Goal: Task Accomplishment & Management: Manage account settings

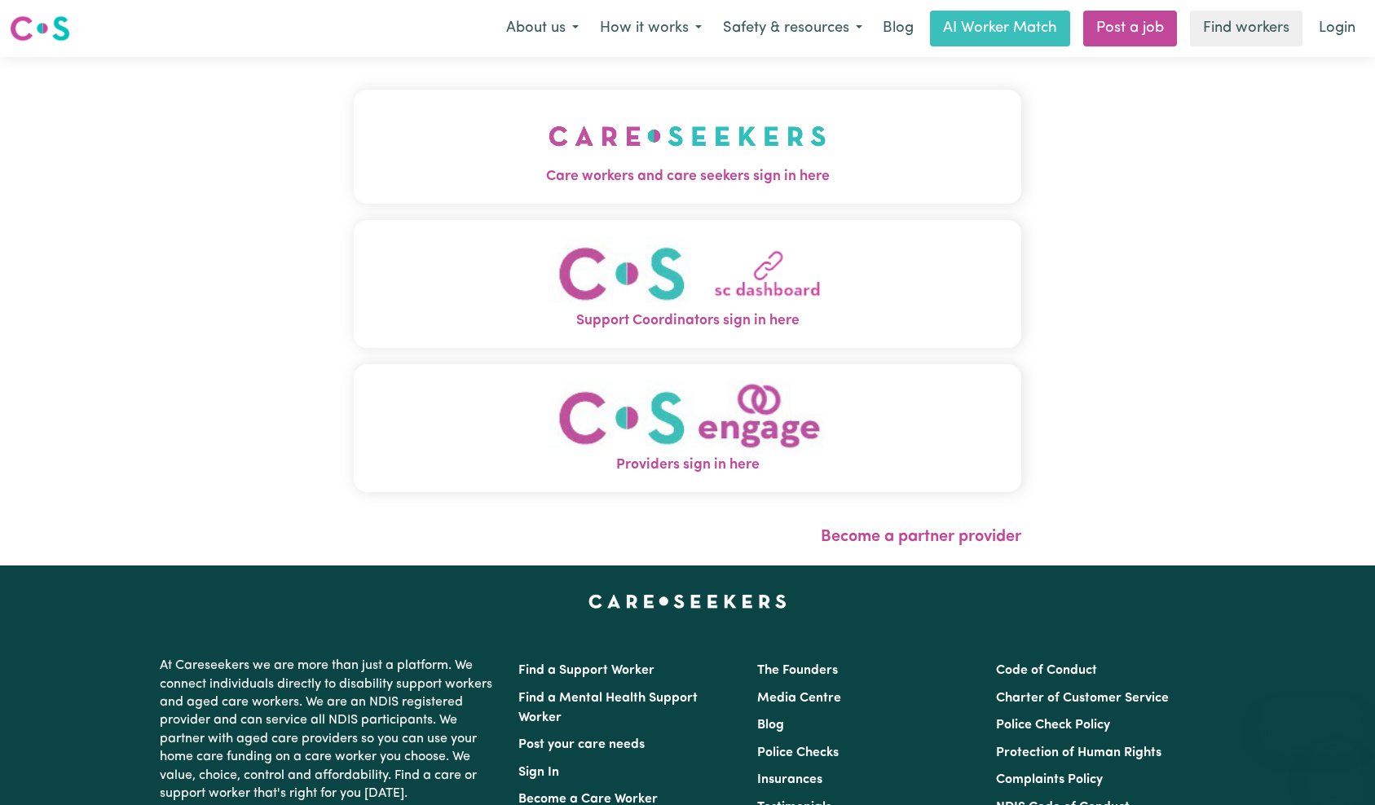
click at [548, 138] on img "Care workers and care seekers sign in here" at bounding box center [687, 136] width 278 height 60
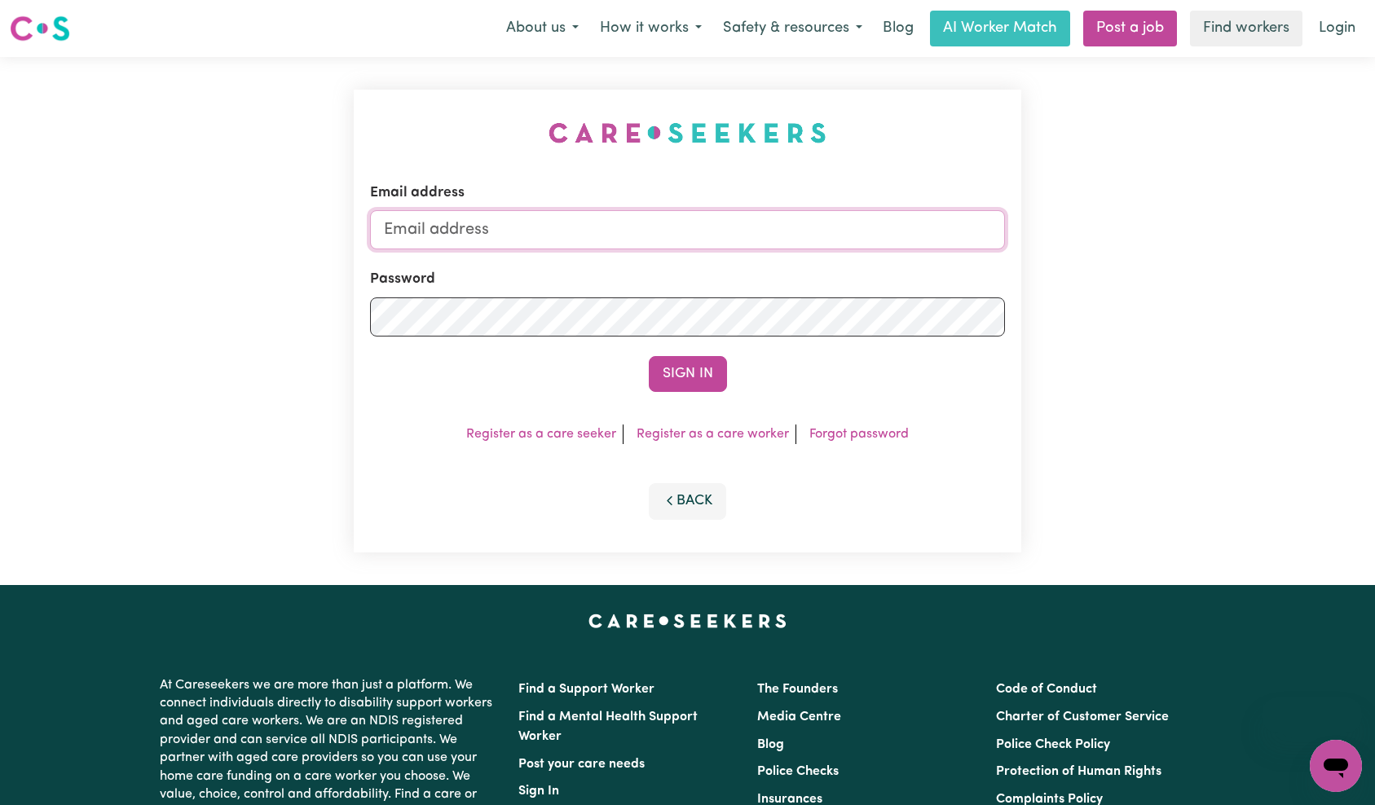
click at [759, 225] on input "Email address" at bounding box center [688, 229] width 636 height 39
type input "[EMAIL_ADDRESS][DOMAIN_NAME]"
click at [697, 381] on button "Sign In" at bounding box center [688, 374] width 78 height 36
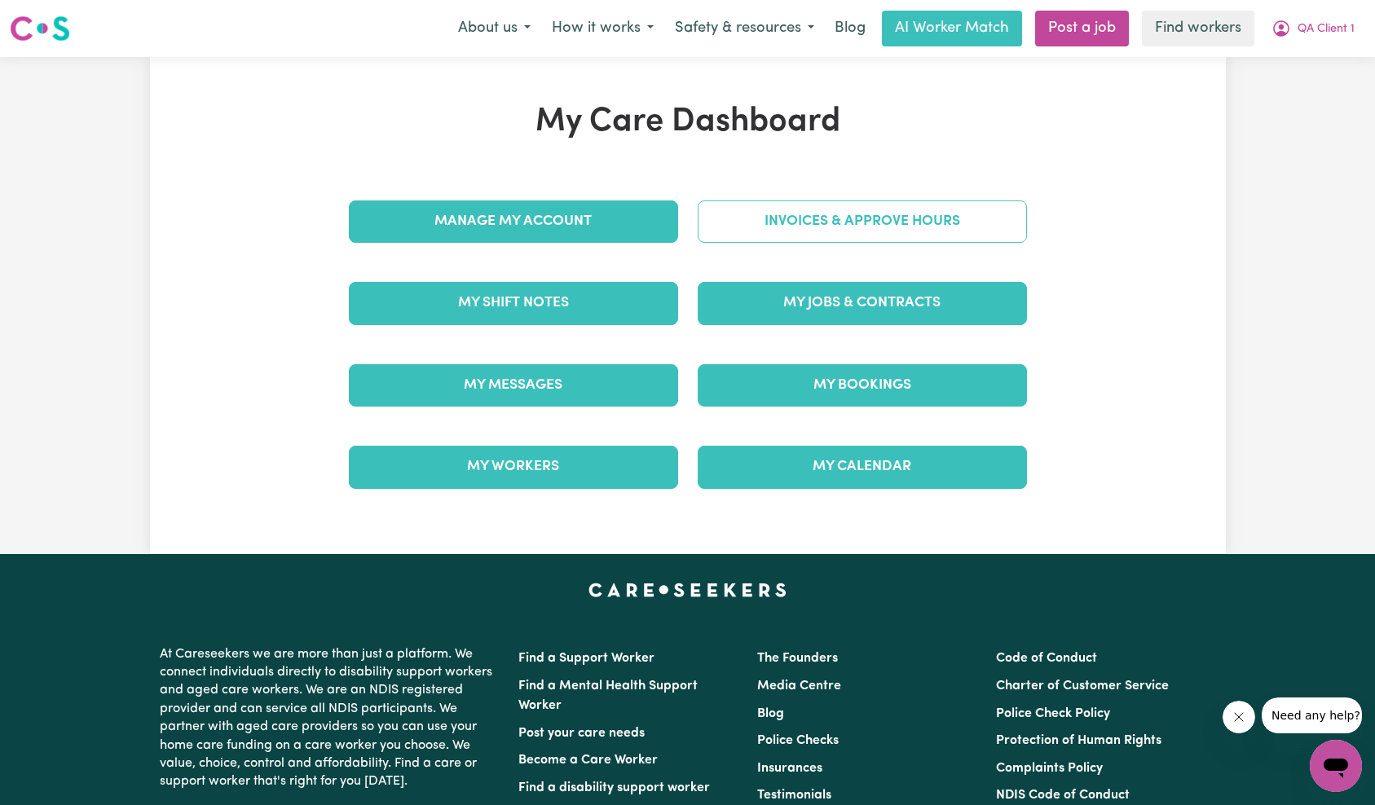
click at [843, 219] on link "Invoices & Approve Hours" at bounding box center [862, 221] width 329 height 42
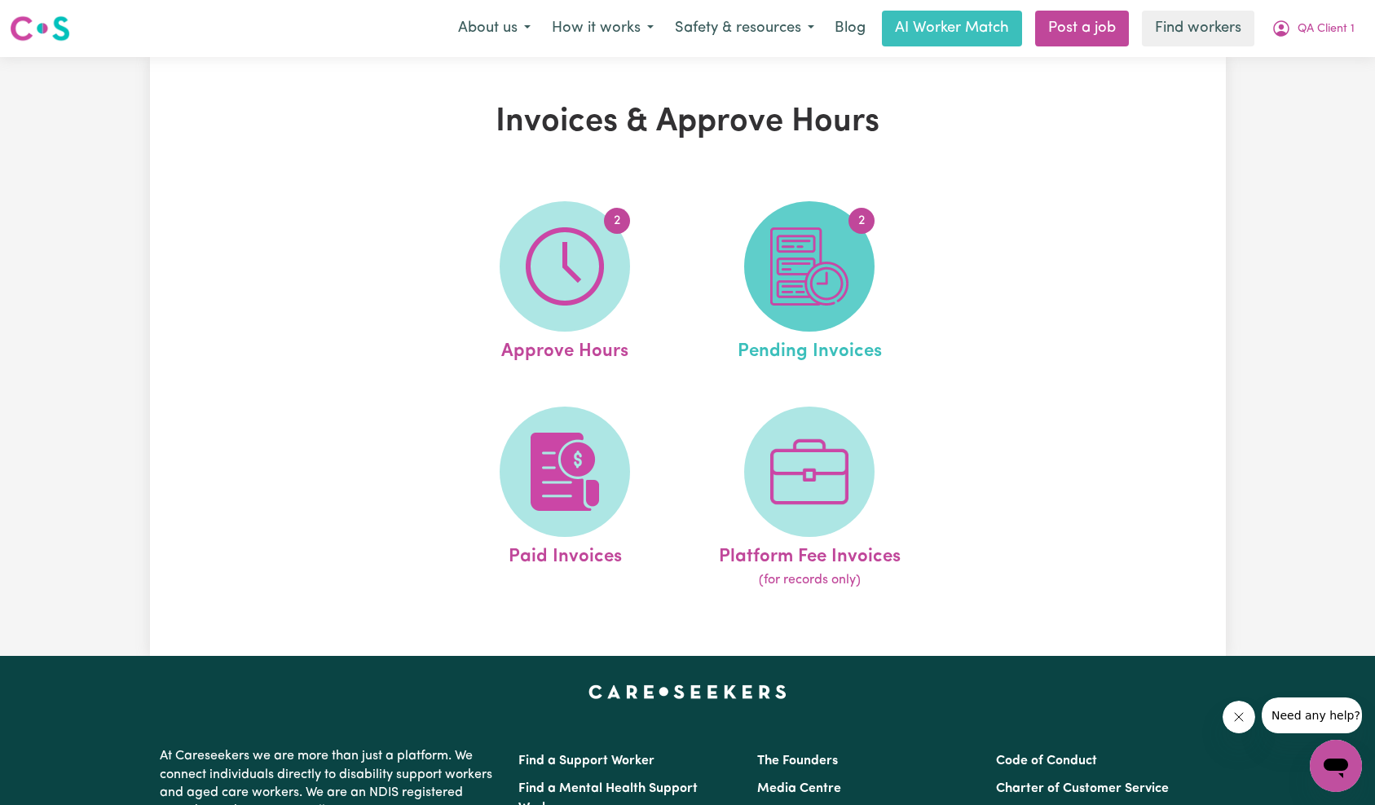
click at [856, 270] on span "2" at bounding box center [809, 266] width 130 height 130
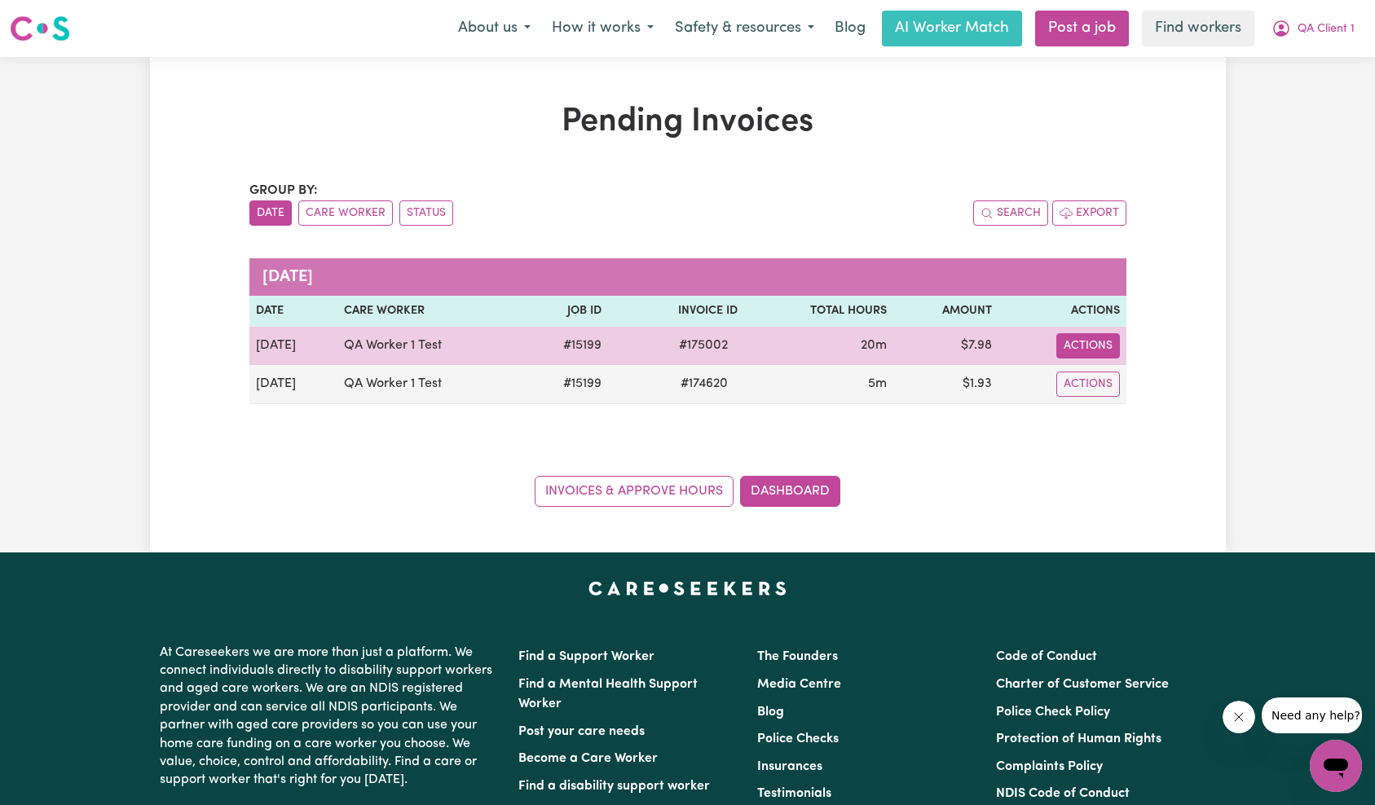
click at [1098, 351] on button "Actions" at bounding box center [1088, 345] width 64 height 25
click at [715, 342] on span "# 175002" at bounding box center [703, 346] width 68 height 20
copy span "175002"
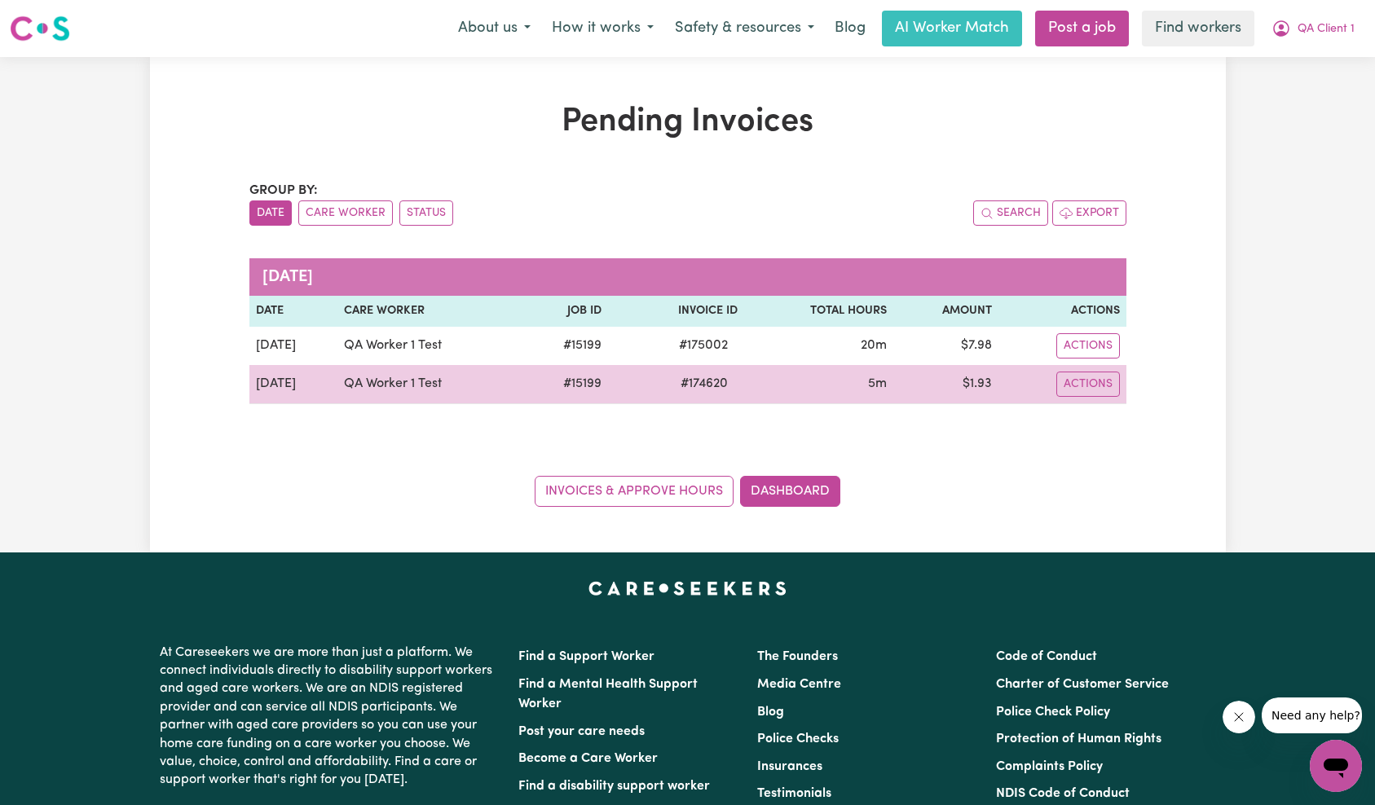
click at [714, 380] on span "# 174620" at bounding box center [704, 384] width 67 height 20
click at [714, 379] on span "# 174620" at bounding box center [704, 384] width 67 height 20
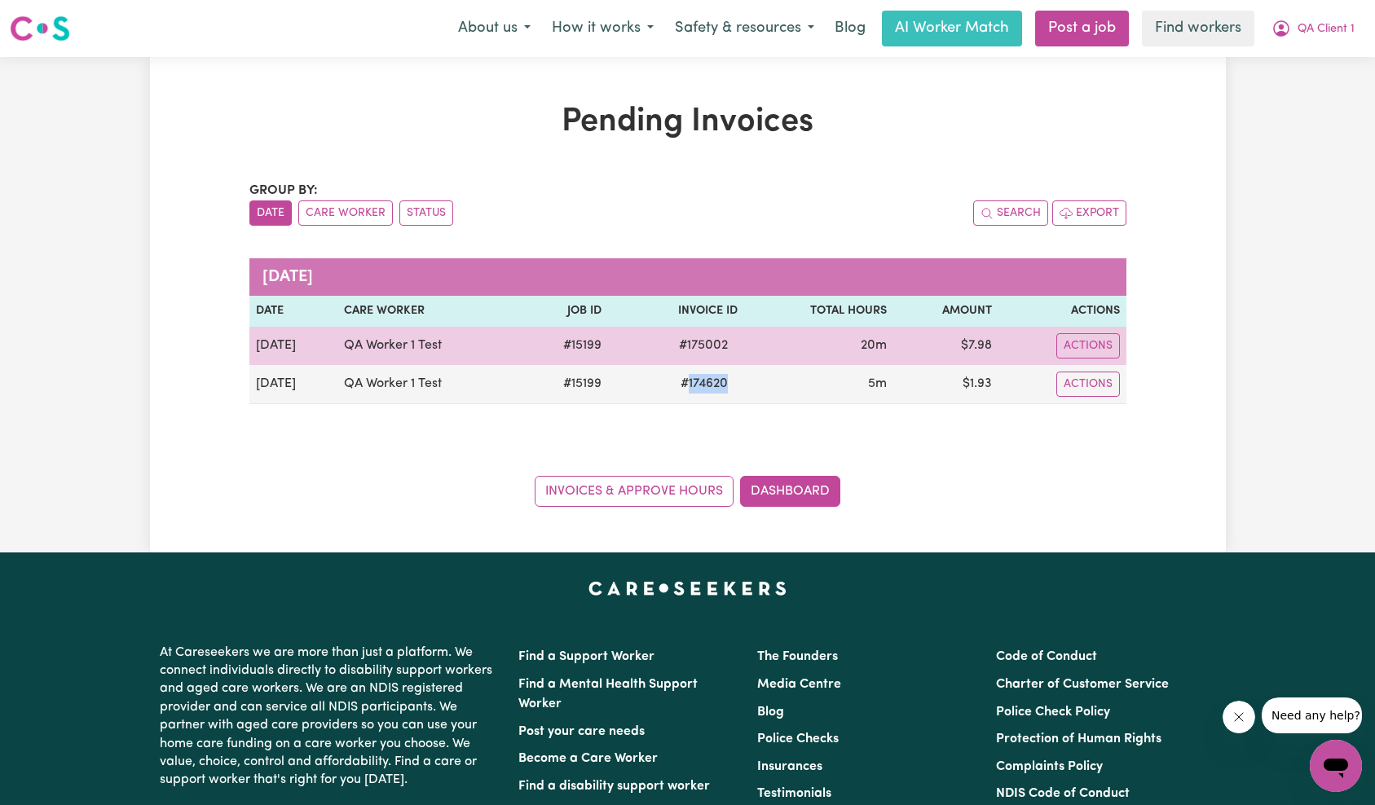
copy span "174620"
